Goal: Information Seeking & Learning: Check status

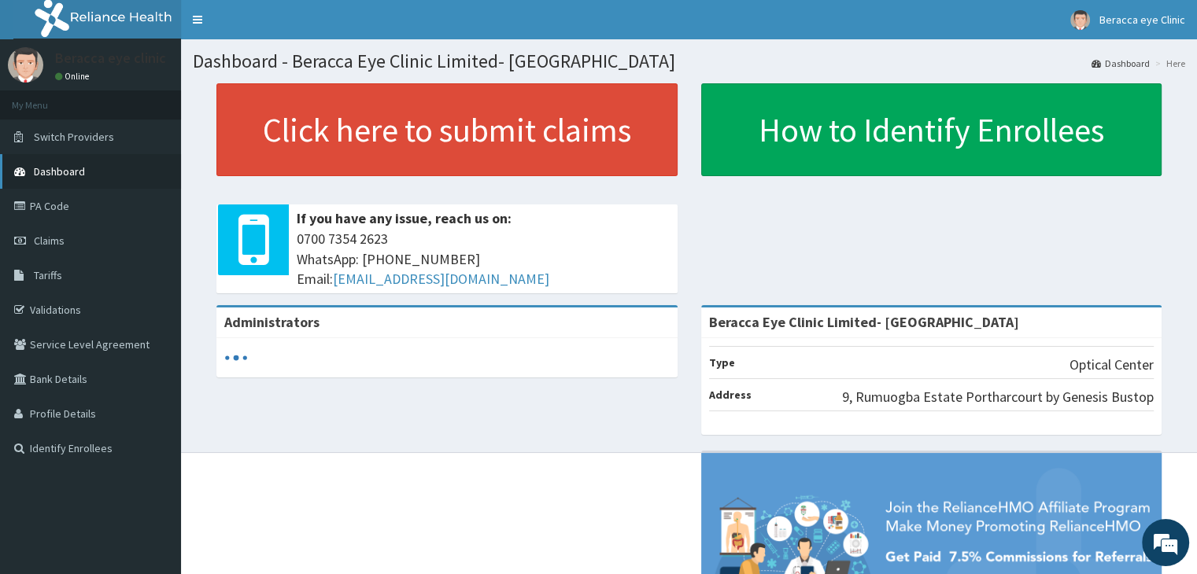
click at [72, 173] on span "Dashboard" at bounding box center [59, 171] width 51 height 14
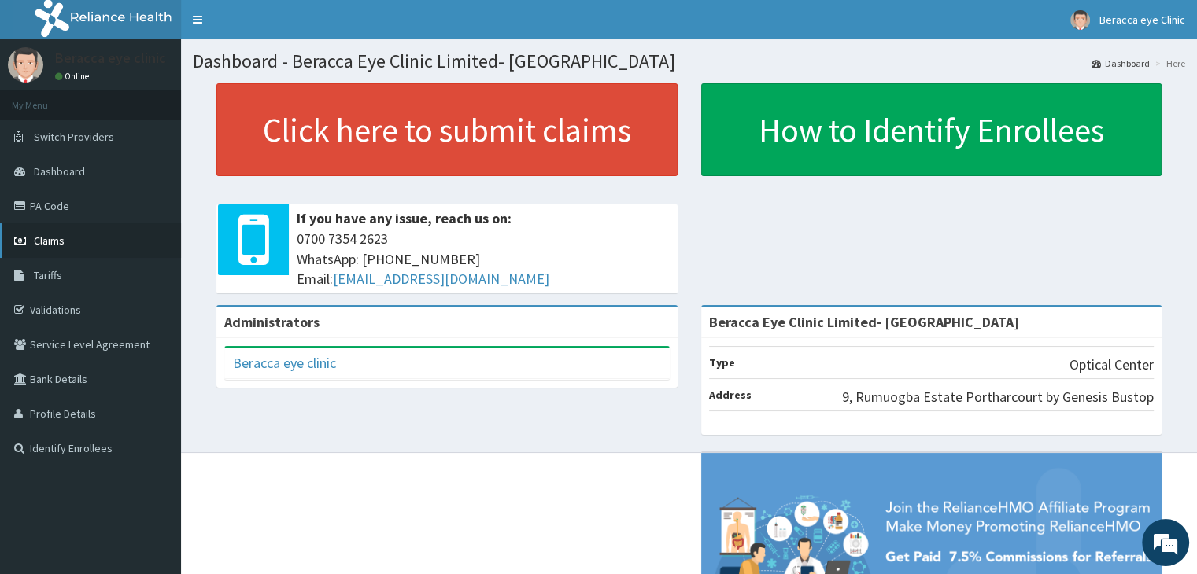
click at [61, 243] on span "Claims" at bounding box center [49, 241] width 31 height 14
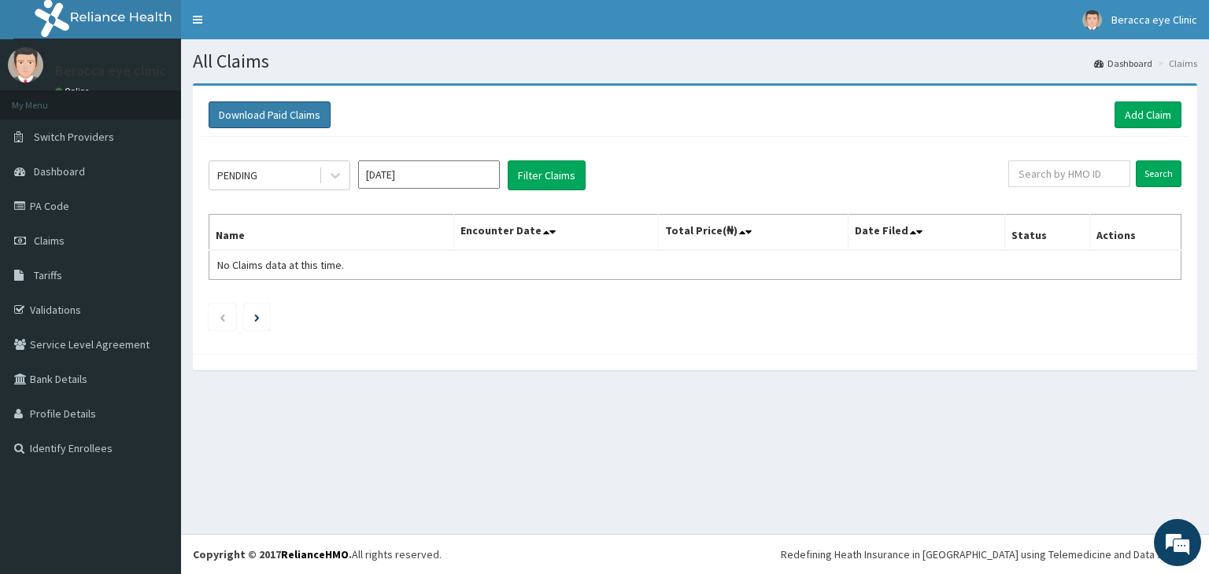
click at [290, 112] on button "Download Paid Claims" at bounding box center [270, 115] width 122 height 27
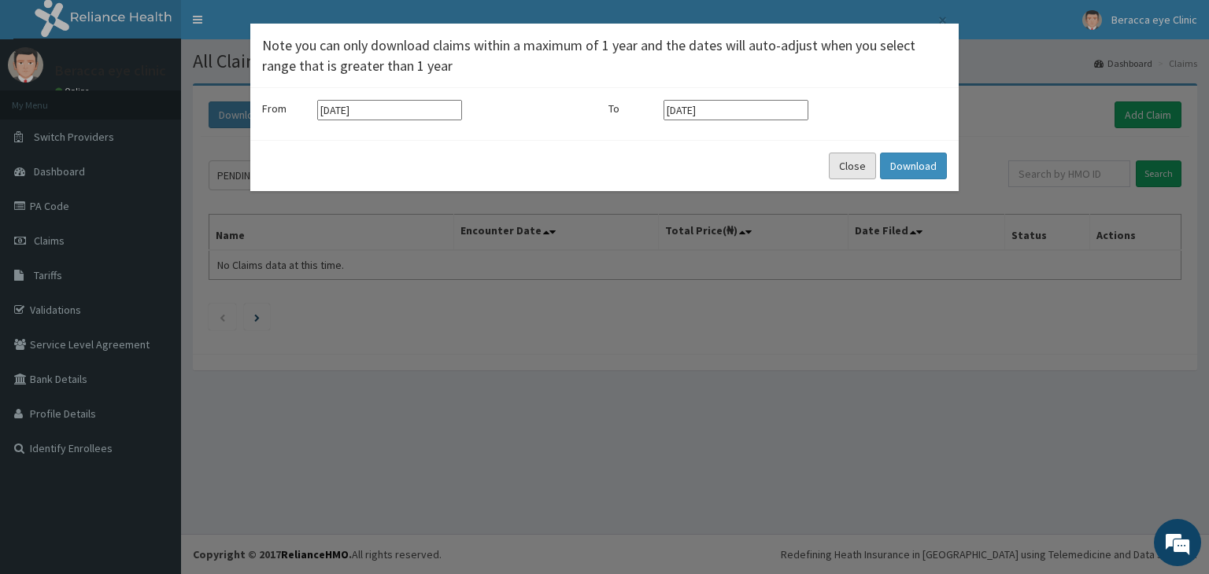
click at [856, 168] on button "Close" at bounding box center [852, 166] width 47 height 27
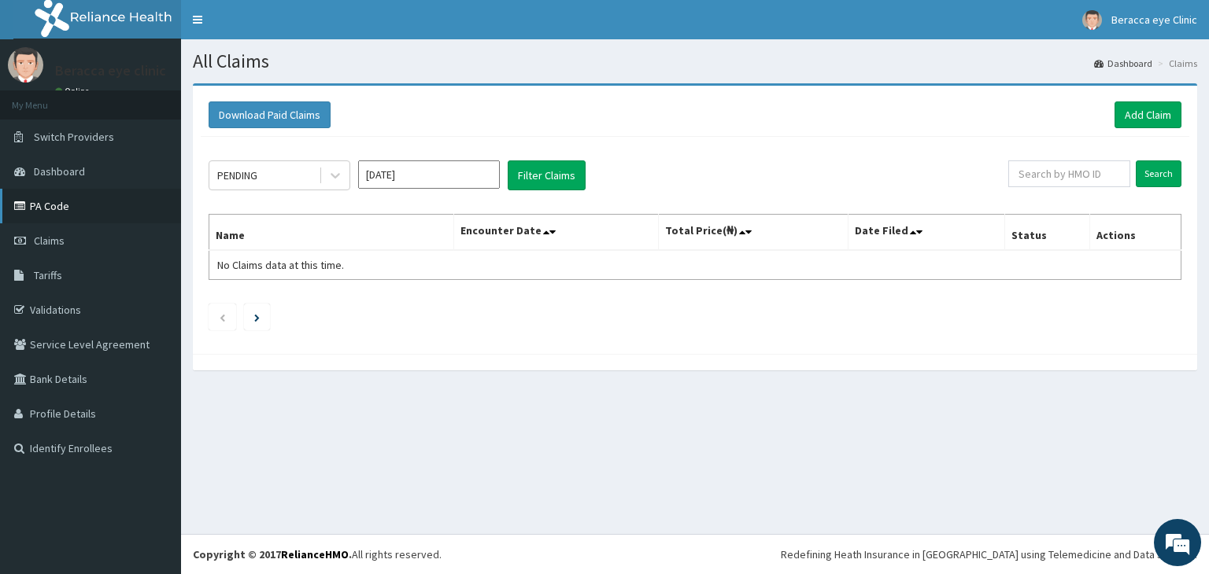
click at [83, 209] on link "PA Code" at bounding box center [90, 206] width 181 height 35
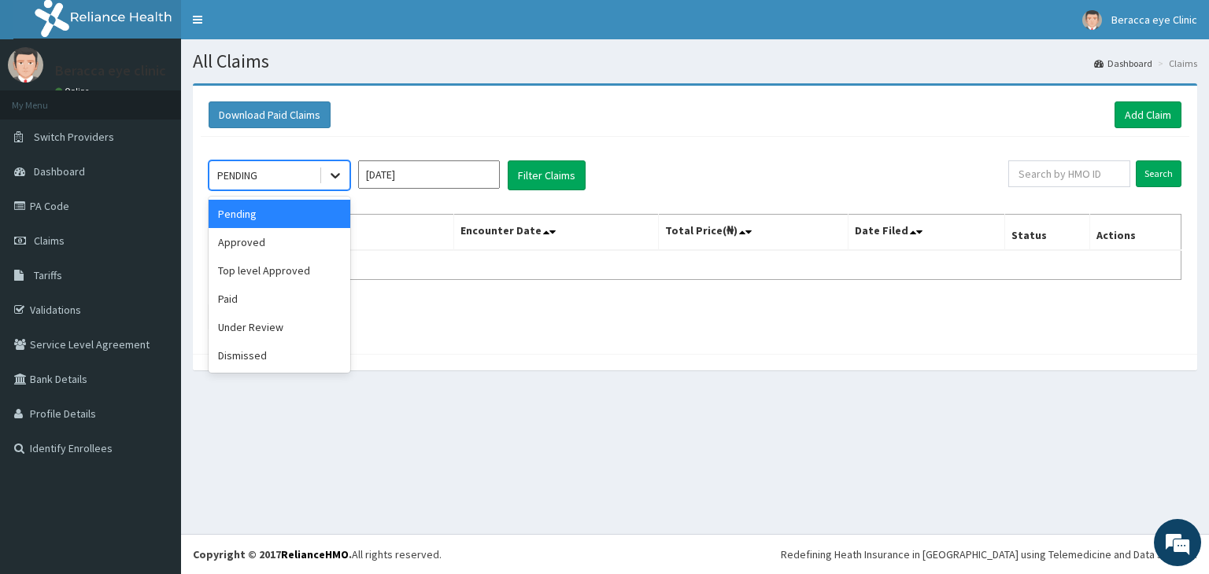
click at [337, 173] on icon at bounding box center [335, 176] width 16 height 16
click at [308, 300] on div "Paid" at bounding box center [280, 299] width 142 height 28
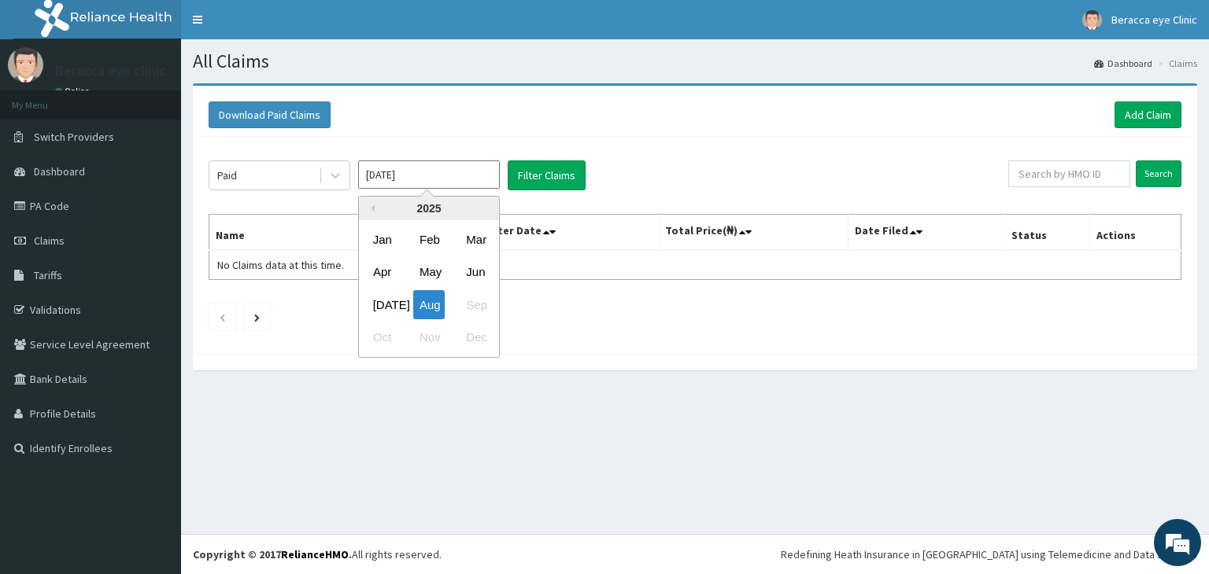
click at [482, 172] on input "[DATE]" at bounding box center [429, 175] width 142 height 28
click at [418, 271] on div "May" at bounding box center [428, 272] width 31 height 29
type input "May 2025"
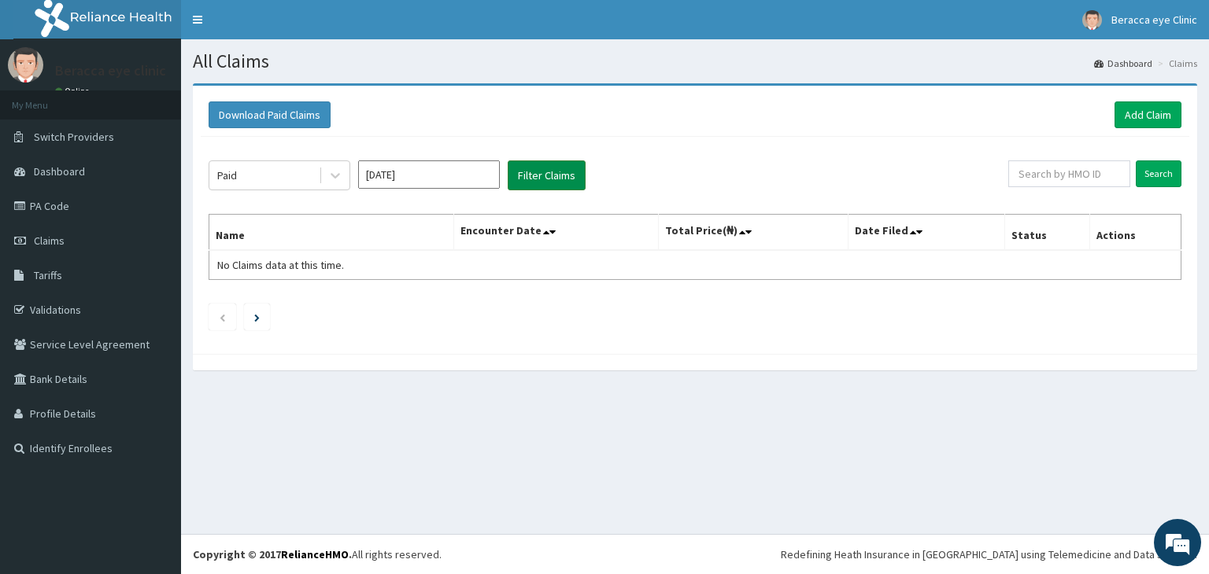
click at [539, 171] on button "Filter Claims" at bounding box center [547, 176] width 78 height 30
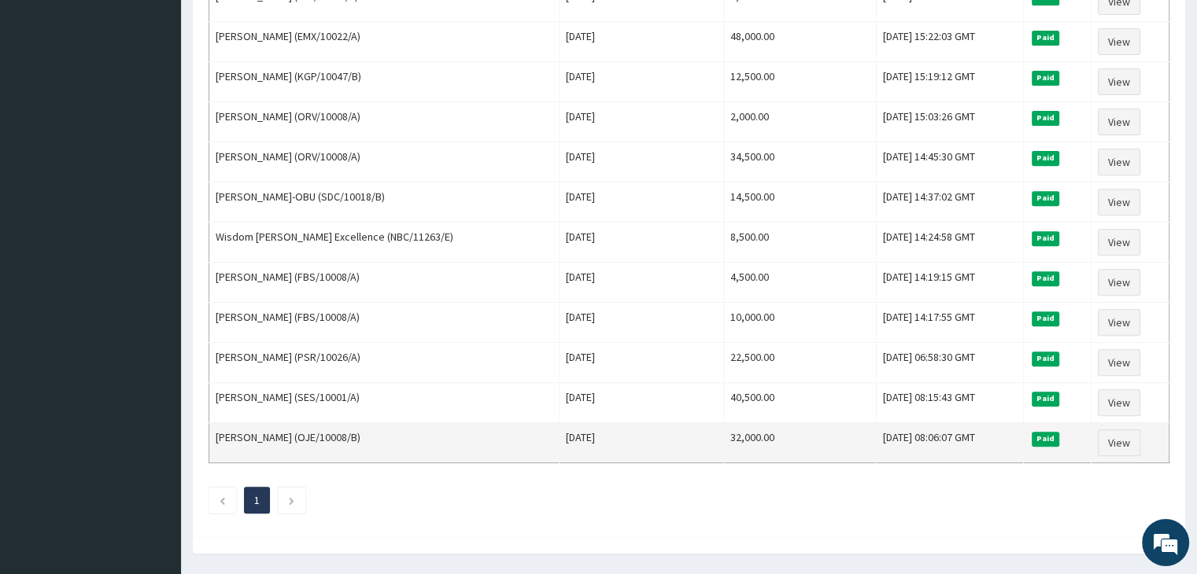
scroll to position [626, 0]
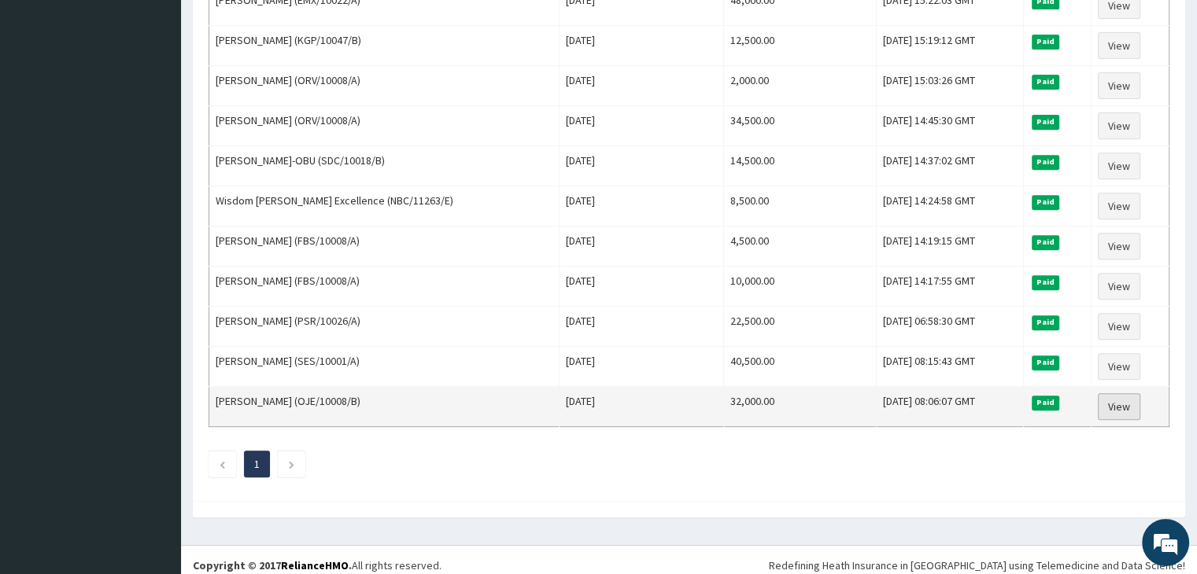
click at [1124, 397] on link "View" at bounding box center [1119, 406] width 42 height 27
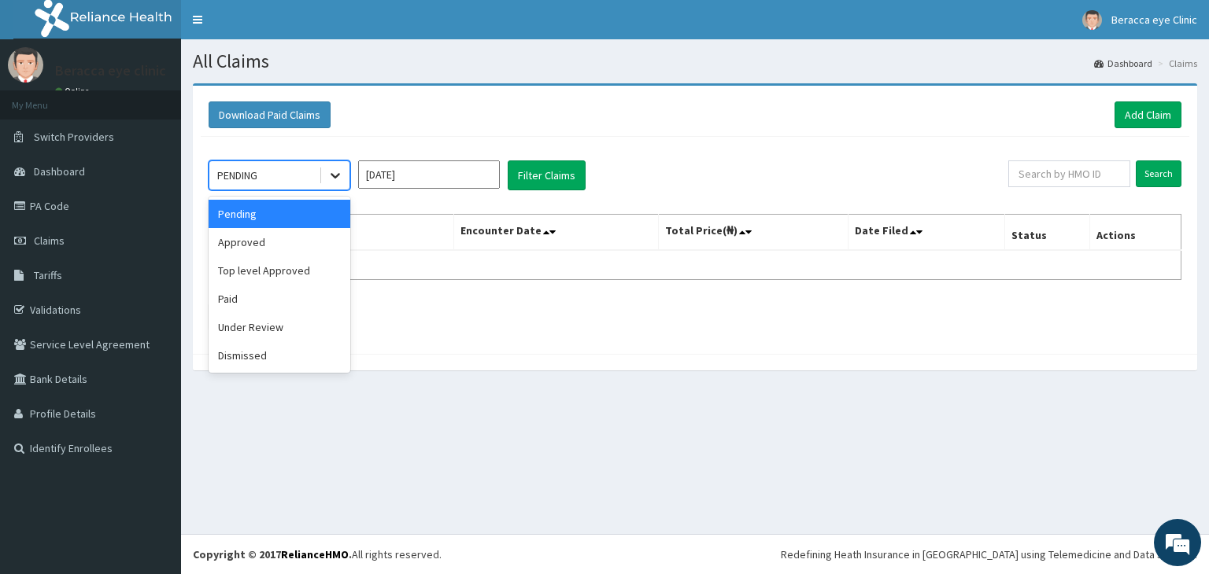
click at [331, 172] on icon at bounding box center [335, 176] width 16 height 16
click at [271, 300] on div "Paid" at bounding box center [280, 299] width 142 height 28
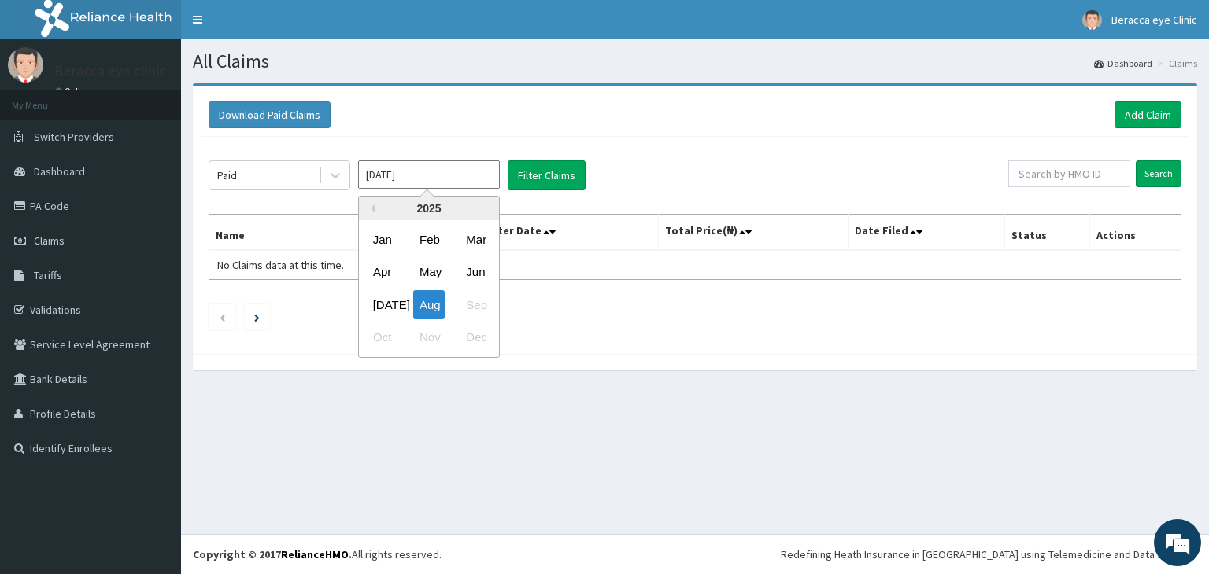
click at [483, 176] on input "[DATE]" at bounding box center [429, 175] width 142 height 28
click at [482, 279] on div "Jun" at bounding box center [475, 272] width 31 height 29
type input "Jun 2025"
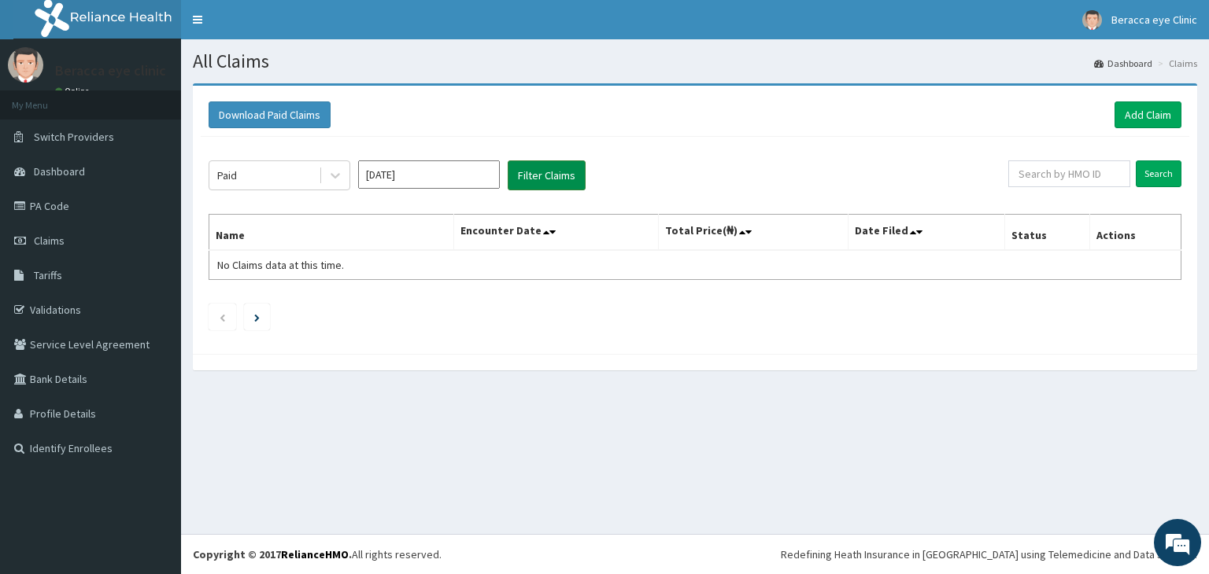
click at [541, 176] on button "Filter Claims" at bounding box center [547, 176] width 78 height 30
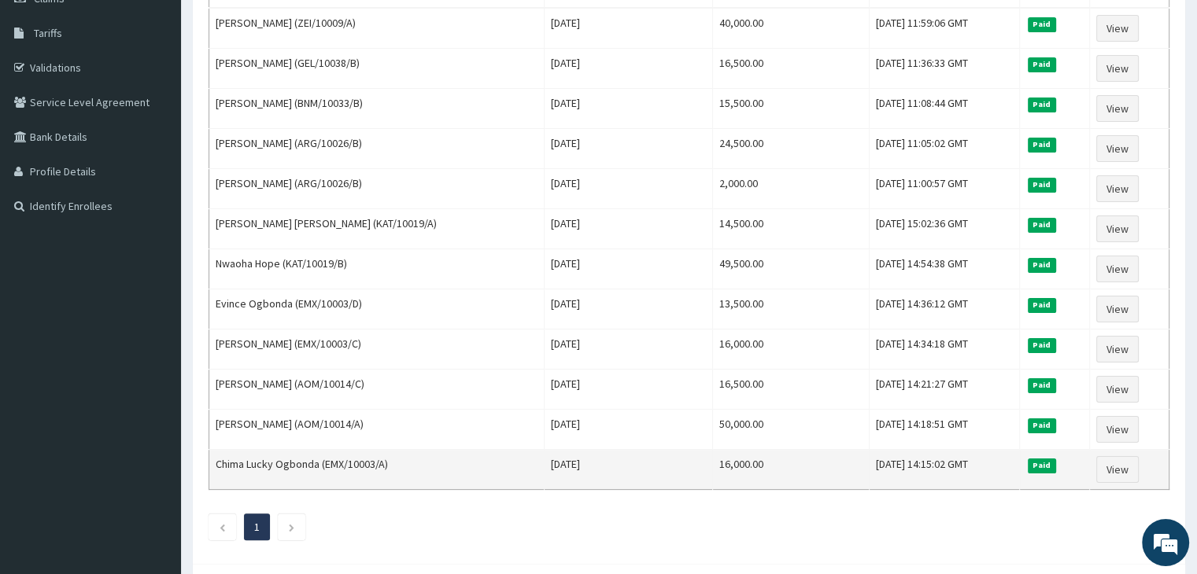
scroll to position [151, 0]
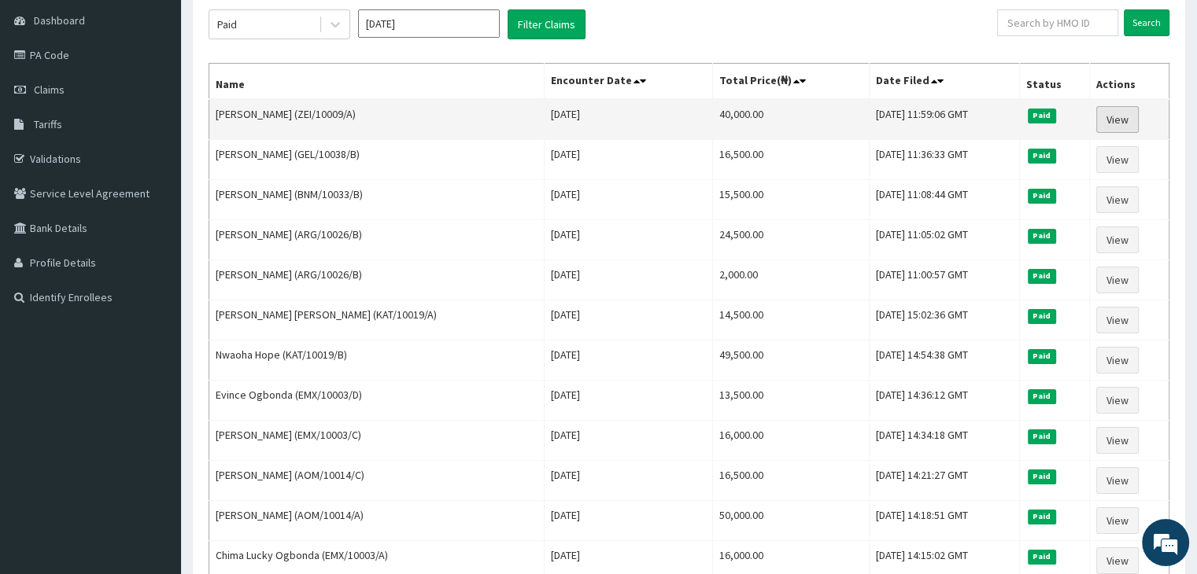
click at [1116, 116] on link "View" at bounding box center [1117, 119] width 42 height 27
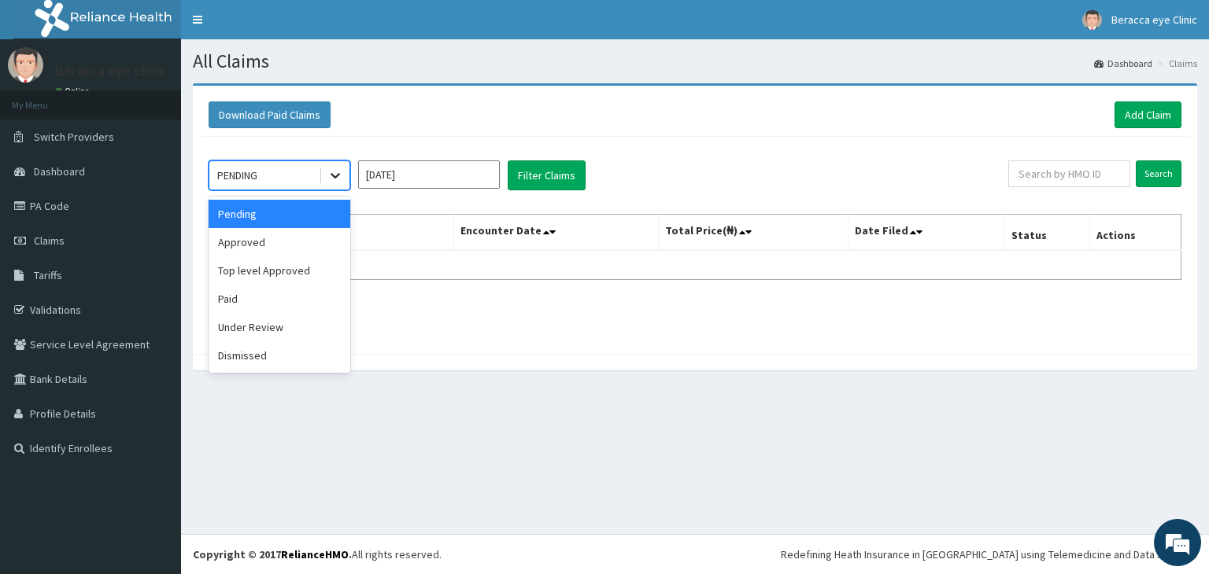
click at [337, 174] on icon at bounding box center [335, 177] width 9 height 6
click at [270, 292] on div "Paid" at bounding box center [280, 299] width 142 height 28
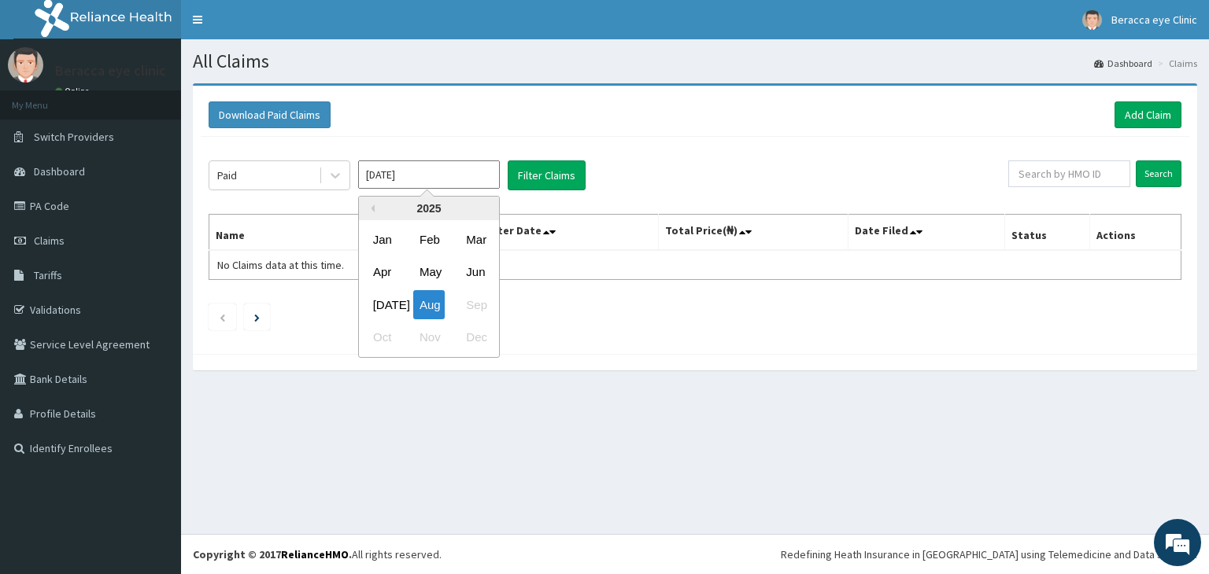
click at [487, 172] on input "Aug 2025" at bounding box center [429, 175] width 142 height 28
drag, startPoint x: 384, startPoint y: 305, endPoint x: 399, endPoint y: 293, distance: 19.0
click at [388, 302] on div "Jul" at bounding box center [382, 304] width 31 height 29
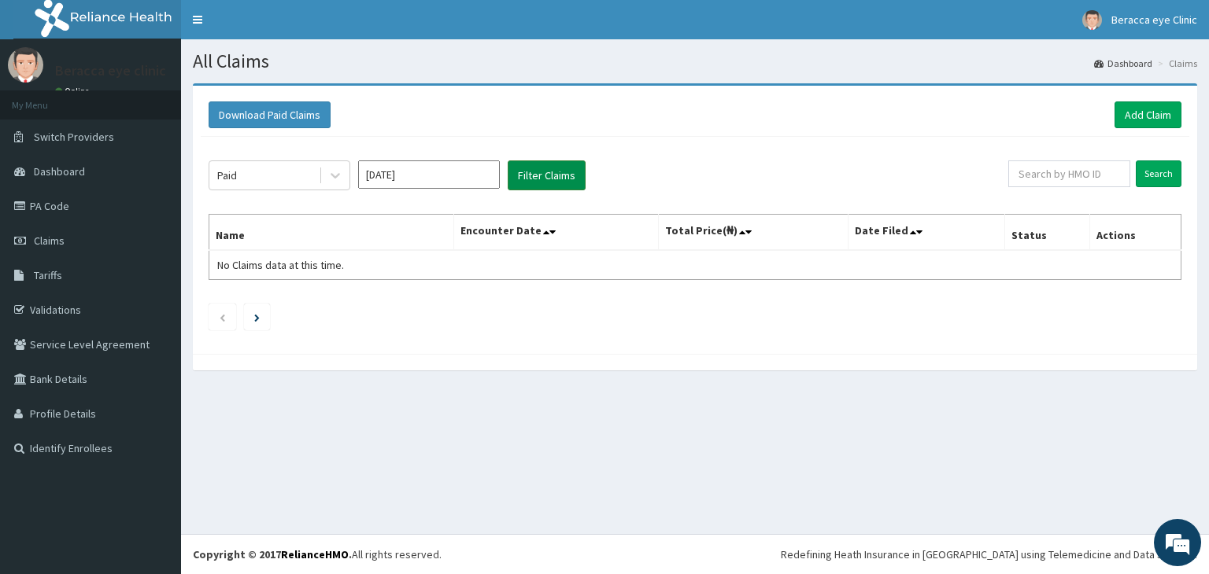
click at [549, 175] on button "Filter Claims" at bounding box center [547, 176] width 78 height 30
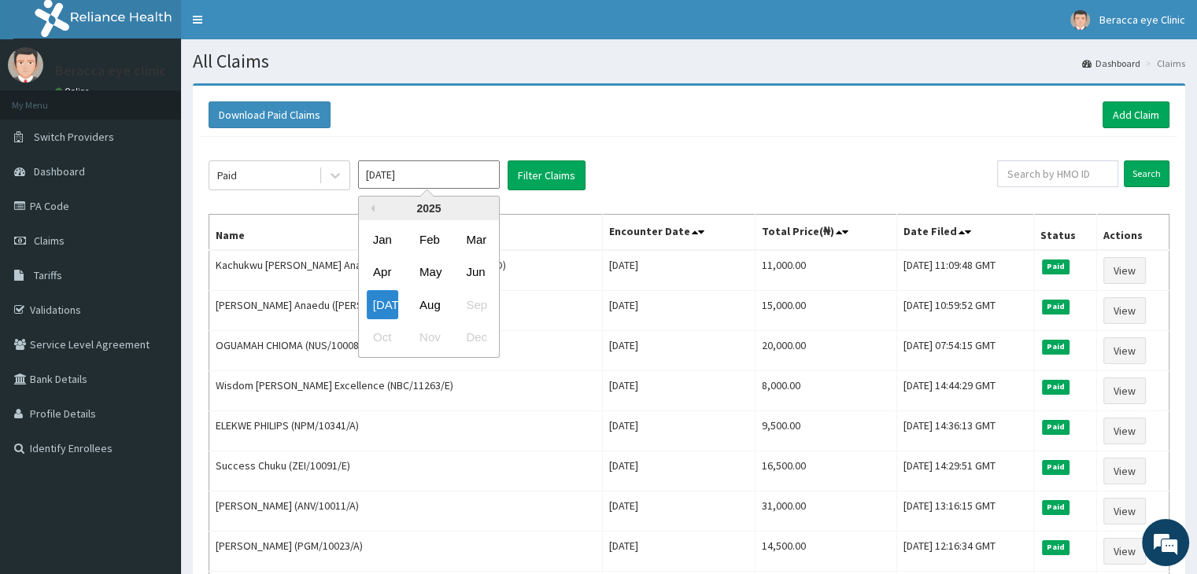
click at [489, 168] on input "Jul 2025" at bounding box center [429, 175] width 142 height 28
click at [436, 305] on div "Aug" at bounding box center [428, 304] width 31 height 29
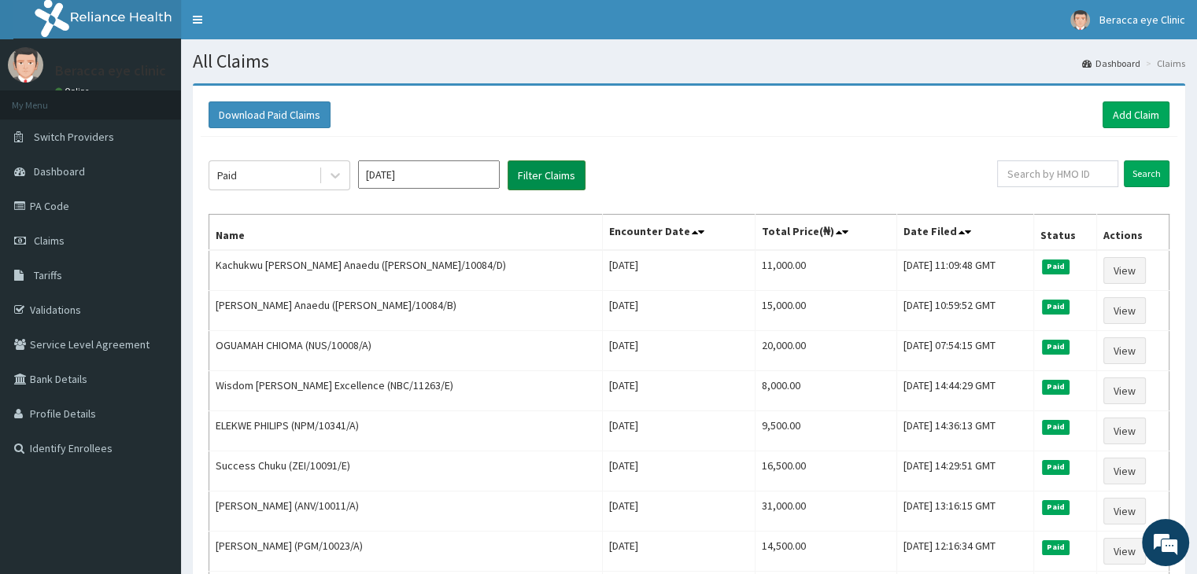
click at [533, 173] on button "Filter Claims" at bounding box center [547, 176] width 78 height 30
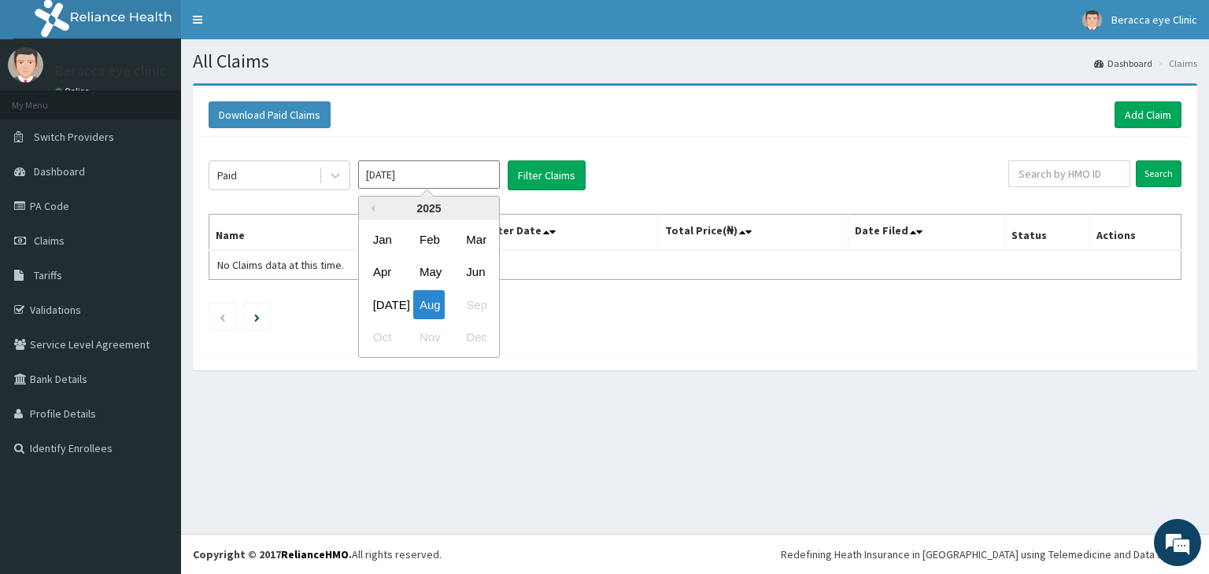
click at [460, 178] on input "Aug 2025" at bounding box center [429, 175] width 142 height 28
click at [481, 275] on div "Jun" at bounding box center [475, 272] width 31 height 29
type input "Jun 2025"
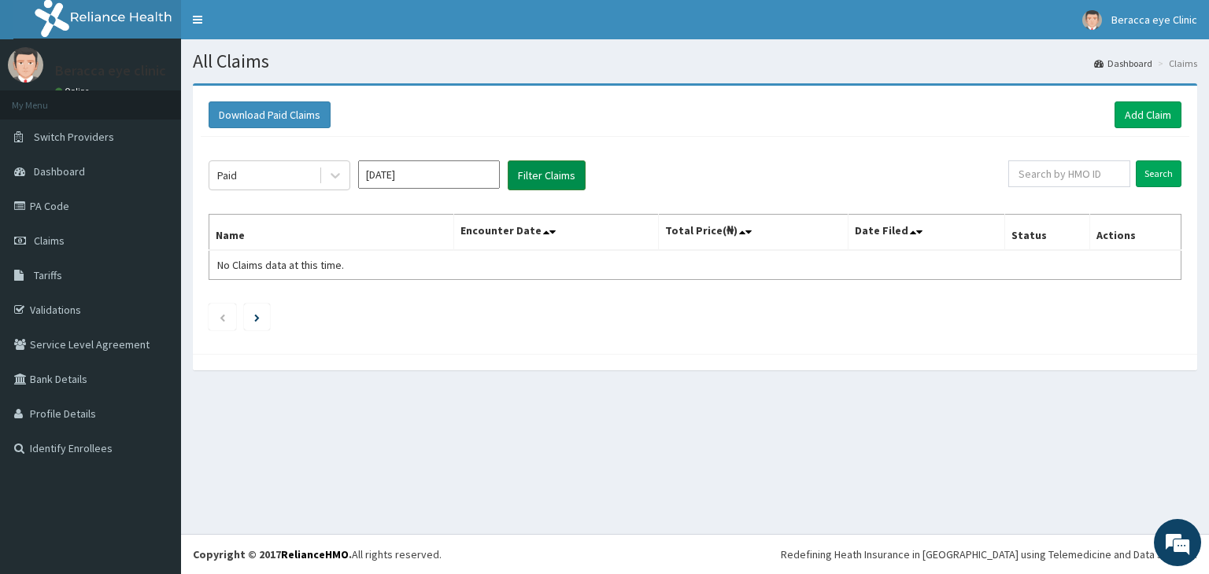
click at [541, 174] on button "Filter Claims" at bounding box center [547, 176] width 78 height 30
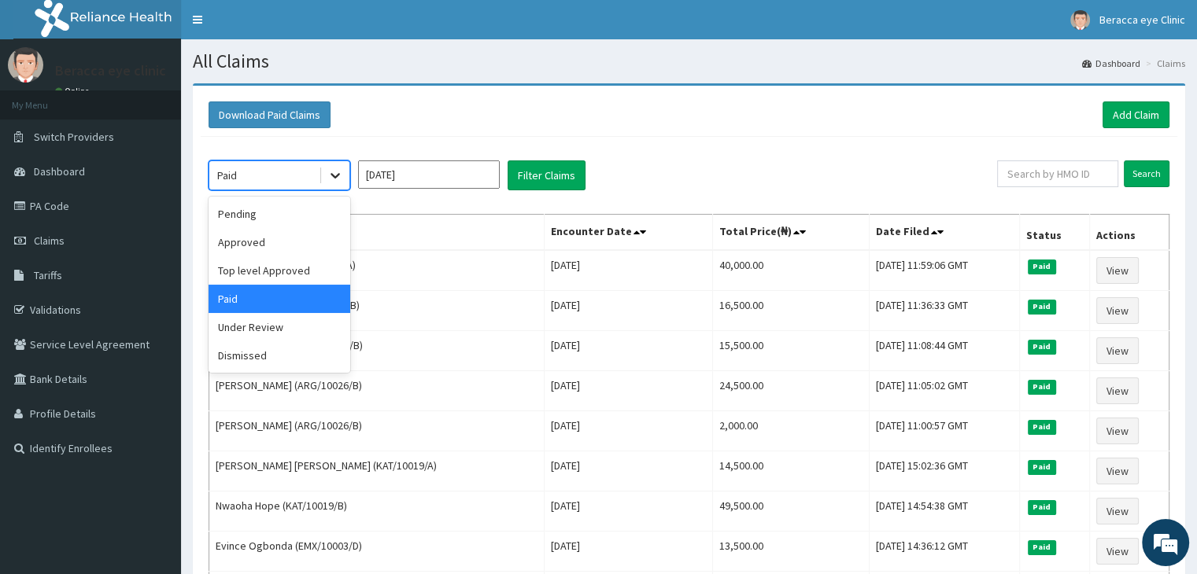
click at [334, 172] on icon at bounding box center [335, 176] width 16 height 16
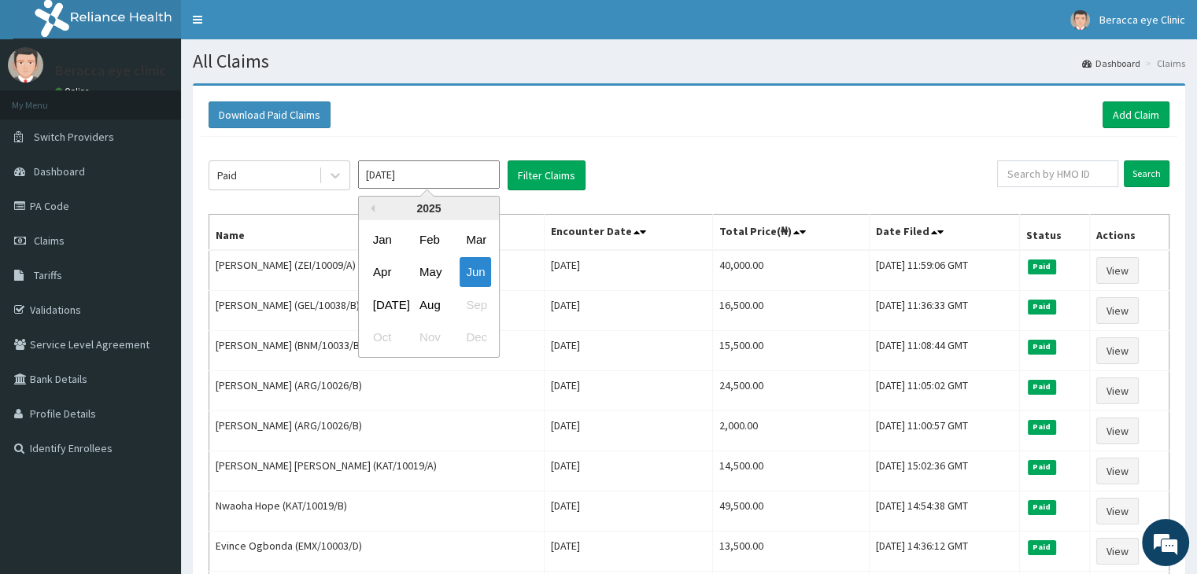
click at [471, 180] on input "Jun 2025" at bounding box center [429, 175] width 142 height 28
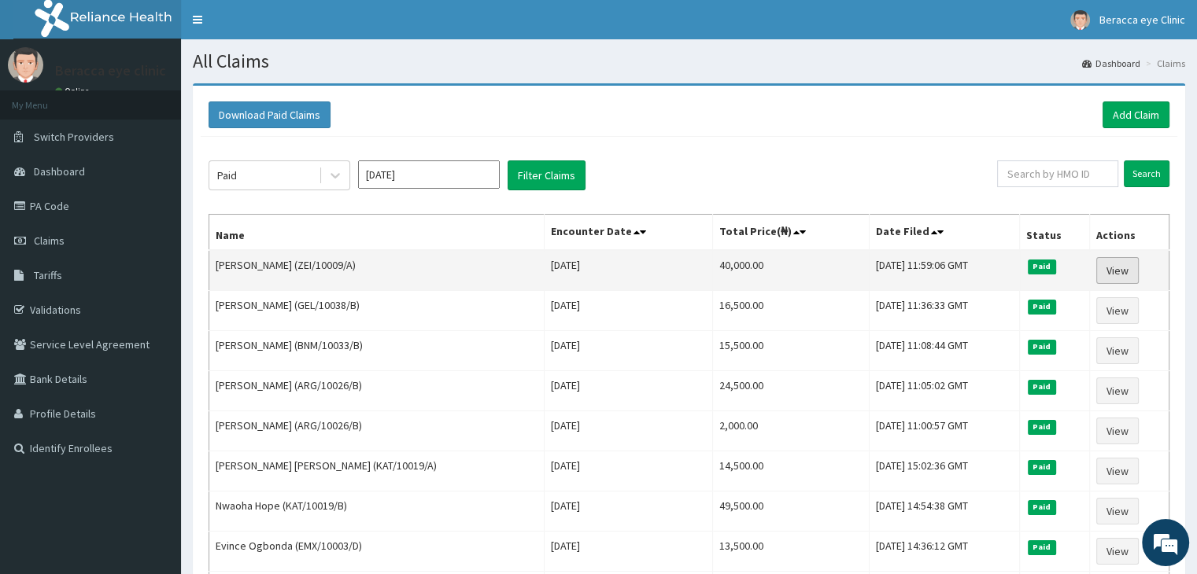
click at [1111, 265] on link "View" at bounding box center [1117, 270] width 42 height 27
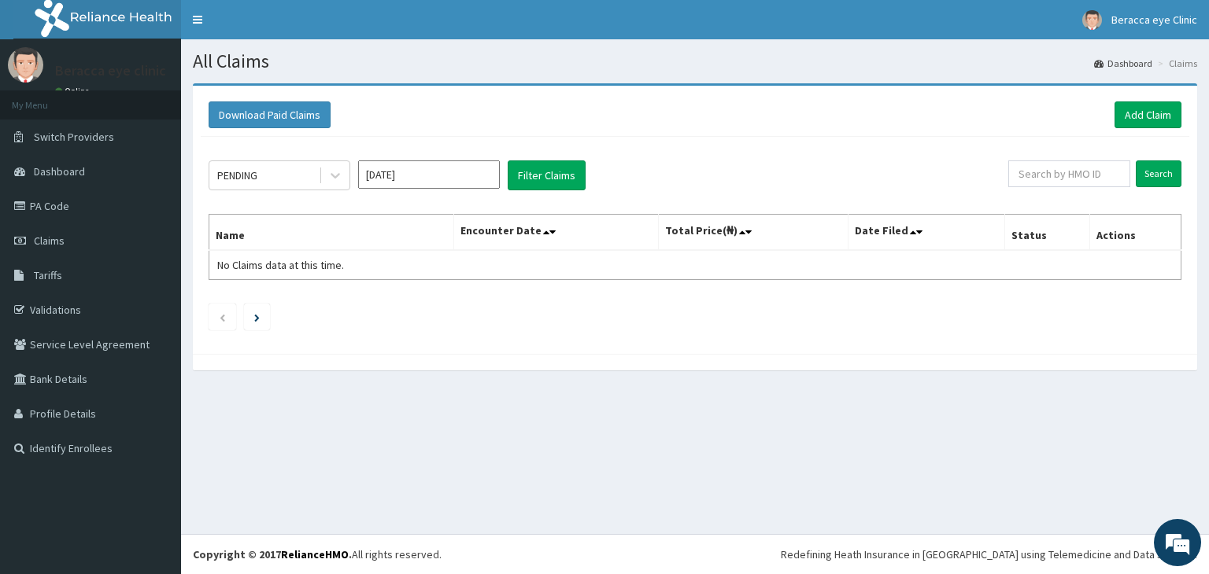
click at [485, 188] on div "Aug 2025" at bounding box center [429, 176] width 142 height 30
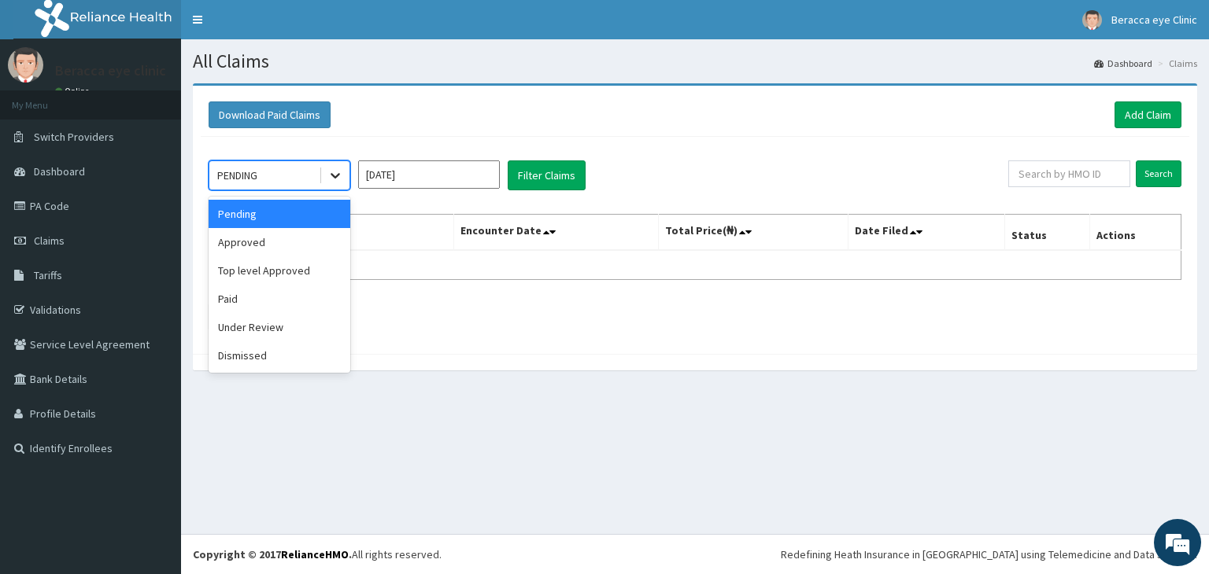
click at [331, 171] on icon at bounding box center [335, 176] width 16 height 16
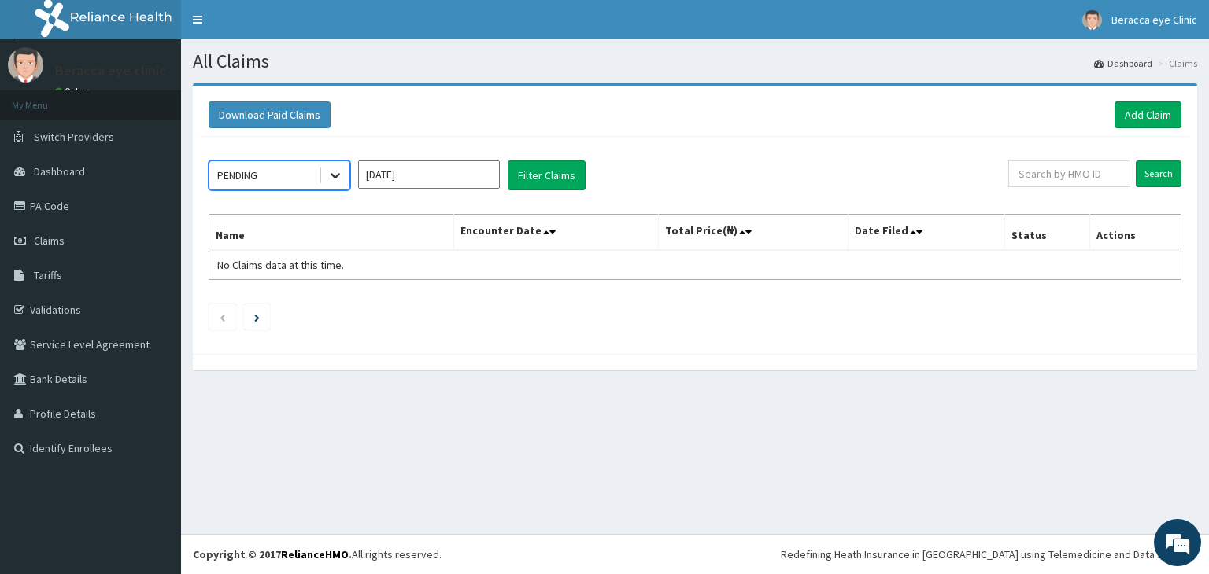
click at [331, 172] on icon at bounding box center [335, 176] width 16 height 16
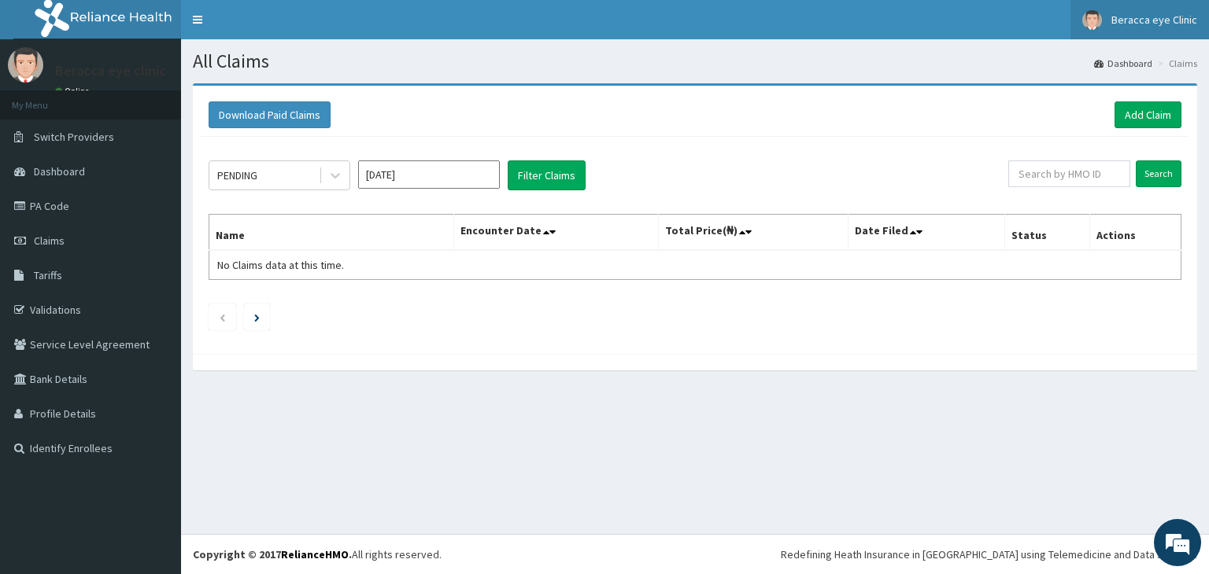
click at [1165, 26] on link "Beracca eye Clinic" at bounding box center [1139, 19] width 138 height 39
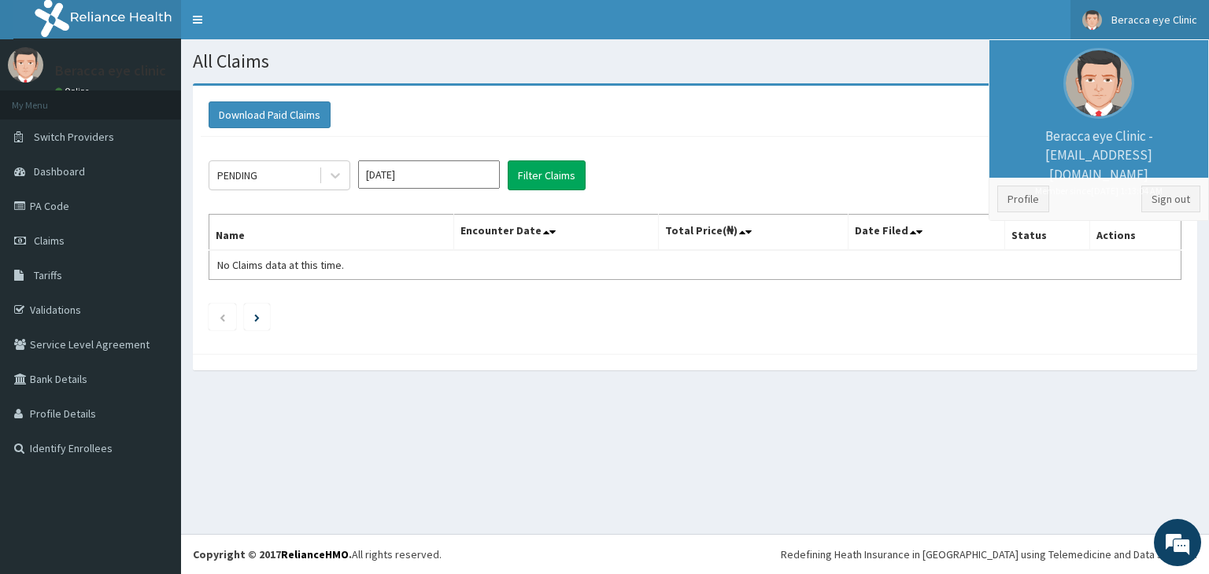
click at [1162, 18] on span "Beracca eye Clinic" at bounding box center [1154, 20] width 86 height 14
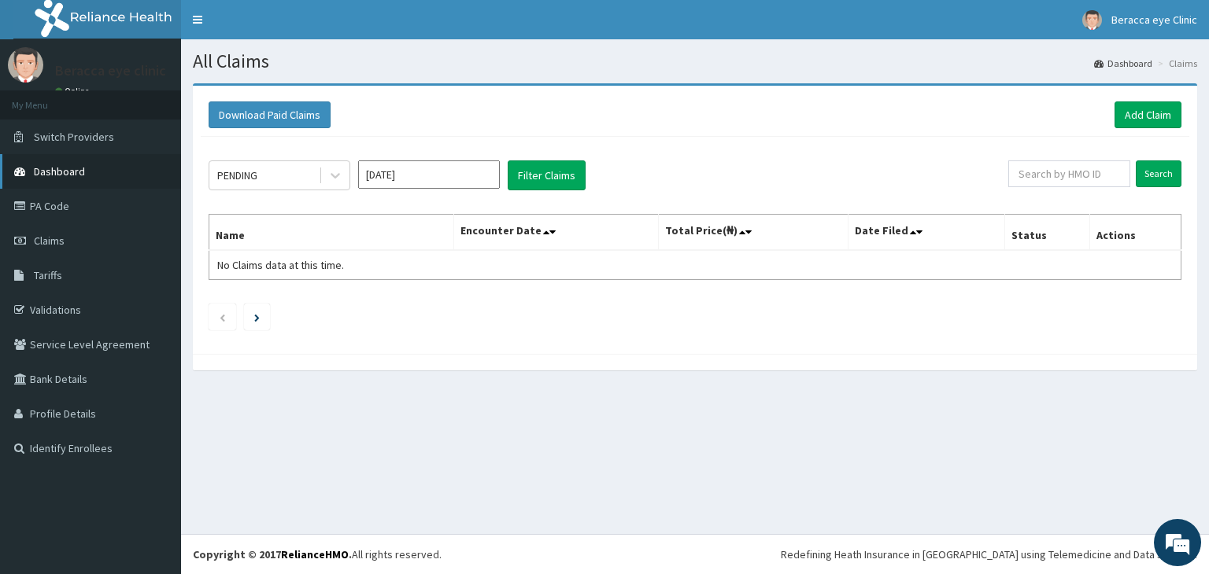
click at [76, 173] on span "Dashboard" at bounding box center [59, 171] width 51 height 14
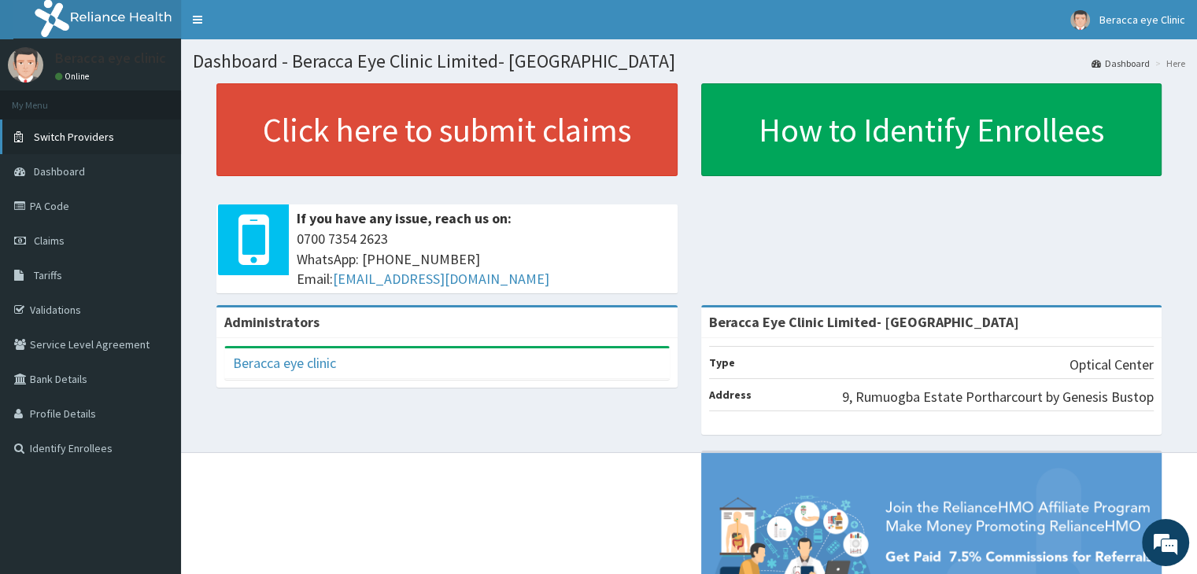
click at [79, 135] on span "Switch Providers" at bounding box center [74, 137] width 80 height 14
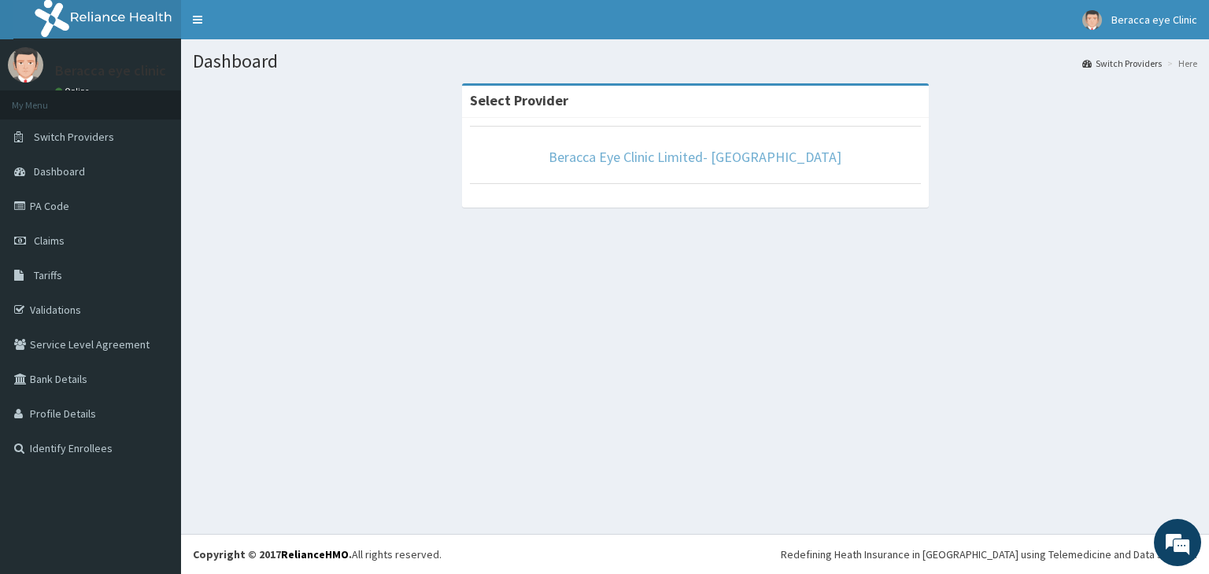
click at [811, 161] on link "Beracca Eye Clinic Limited- [GEOGRAPHIC_DATA]" at bounding box center [694, 157] width 293 height 18
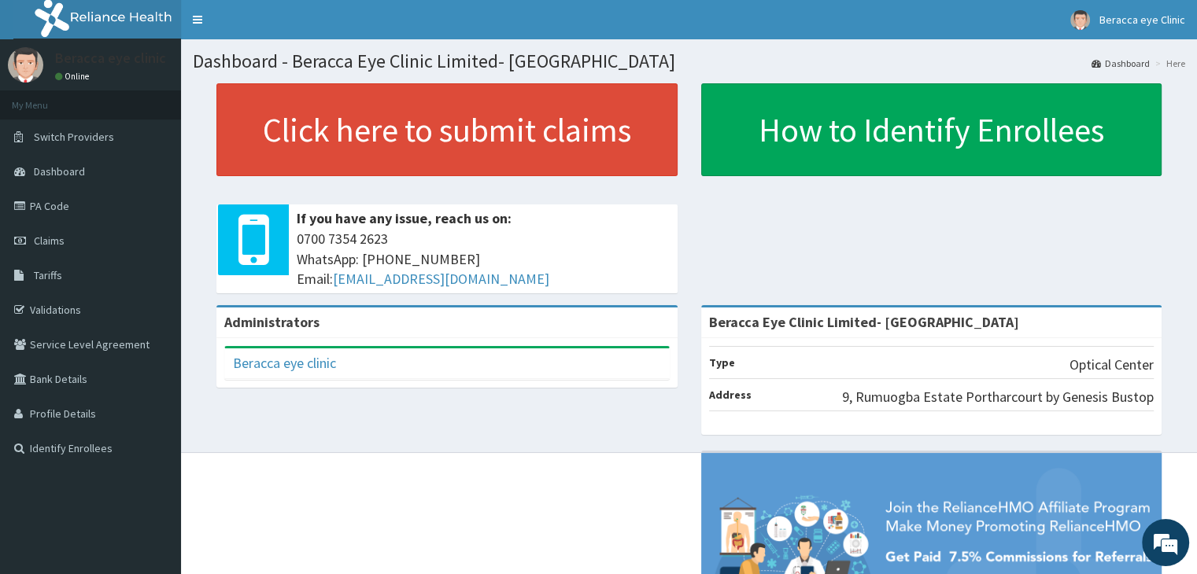
click at [1174, 61] on li "Here" at bounding box center [1168, 63] width 34 height 13
click at [1127, 64] on link "Dashboard" at bounding box center [1120, 63] width 58 height 13
